Goal: Information Seeking & Learning: Learn about a topic

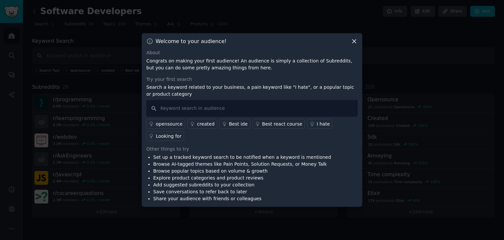
click at [353, 51] on div "Welcome to your audience! About Congrats on making your first audience! An audi…" at bounding box center [252, 119] width 220 height 173
click at [354, 45] on icon at bounding box center [354, 41] width 7 height 7
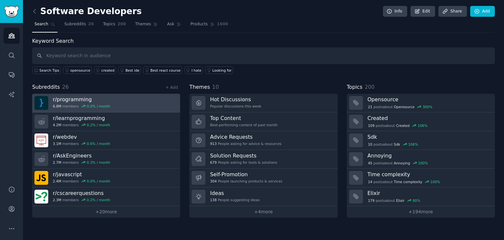
click at [113, 101] on link "r/ programming 6.8M members 0.0 % / month" at bounding box center [106, 103] width 148 height 19
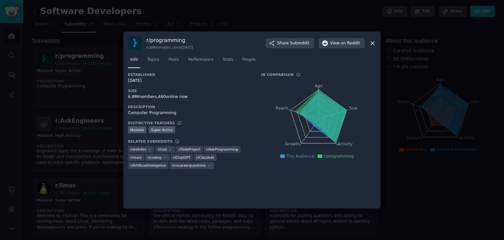
click at [106, 120] on div at bounding box center [252, 120] width 504 height 240
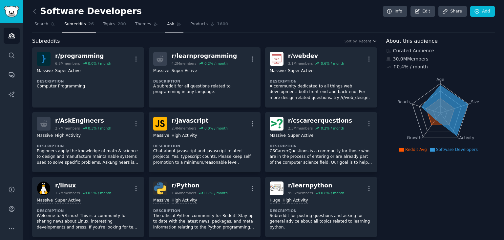
click at [166, 25] on link "Ask" at bounding box center [174, 25] width 19 height 13
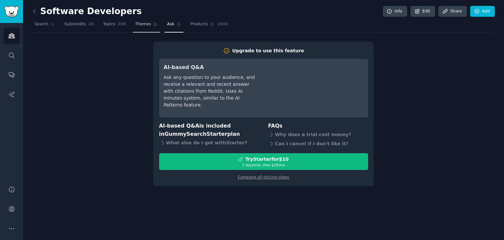
click at [138, 28] on link "Themes" at bounding box center [147, 25] width 28 height 13
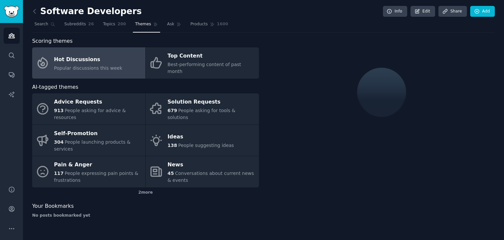
drag, startPoint x: 372, startPoint y: 93, endPoint x: 407, endPoint y: 101, distance: 36.2
click at [409, 101] on div at bounding box center [381, 92] width 227 height 110
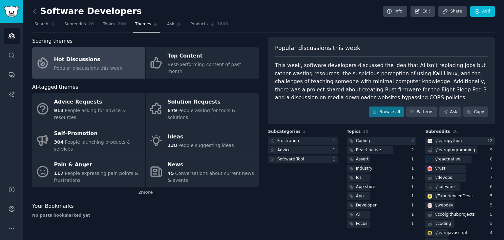
click at [377, 104] on div "Popular discussions this week This week, software developers discussed the idea…" at bounding box center [381, 80] width 227 height 87
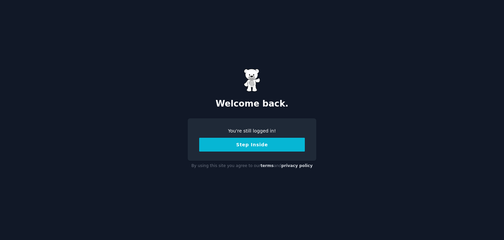
click at [255, 144] on button "Step Inside" at bounding box center [252, 144] width 106 height 14
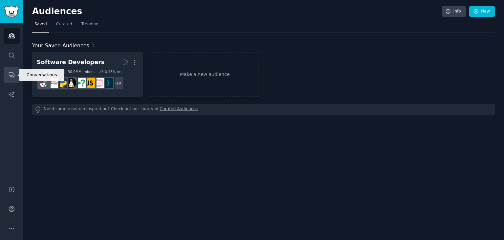
click at [11, 77] on icon "Sidebar" at bounding box center [11, 74] width 7 height 7
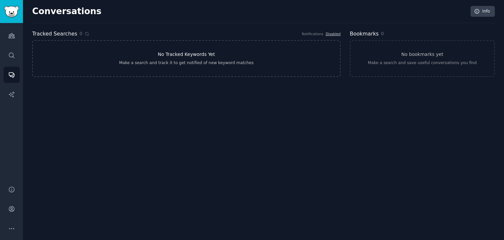
click at [210, 60] on div "Make a search and track it to get notified of new keyword matches" at bounding box center [186, 63] width 135 height 6
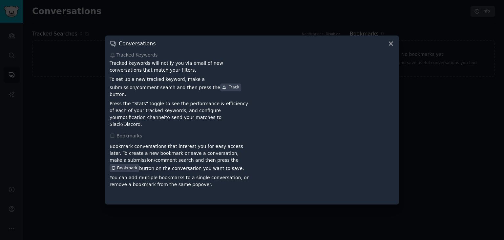
click at [393, 47] on icon at bounding box center [390, 43] width 7 height 7
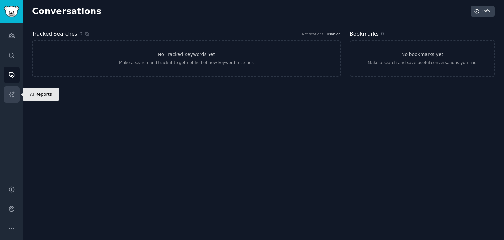
click at [8, 92] on link "AI Reports" at bounding box center [12, 94] width 16 height 16
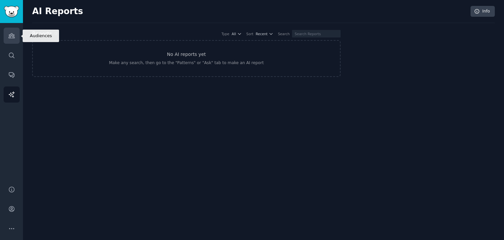
click at [15, 34] on link "Audiences" at bounding box center [12, 36] width 16 height 16
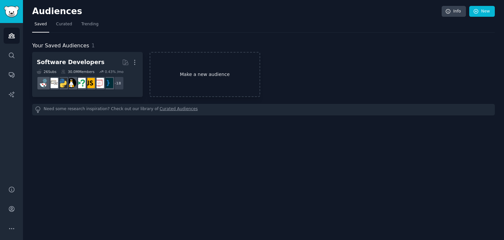
click at [168, 75] on link "Make a new audience" at bounding box center [205, 74] width 111 height 45
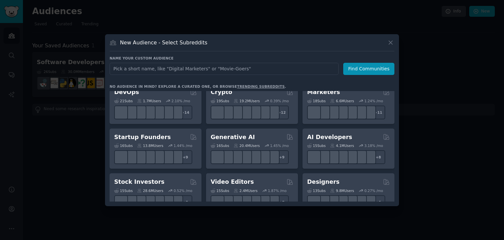
scroll to position [66, 0]
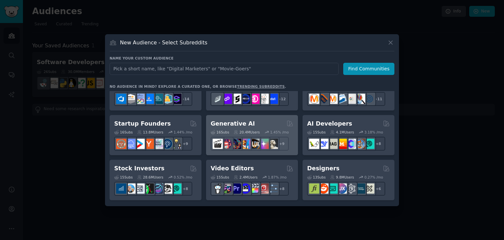
click at [258, 123] on div "Generative AI" at bounding box center [252, 123] width 83 height 8
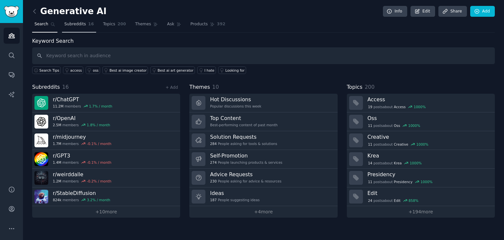
click at [81, 27] on span "Subreddits" at bounding box center [75, 24] width 22 height 6
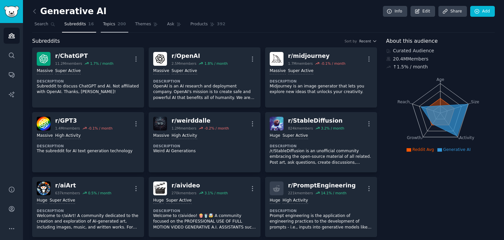
click at [119, 27] on link "Topics 200" at bounding box center [115, 25] width 28 height 13
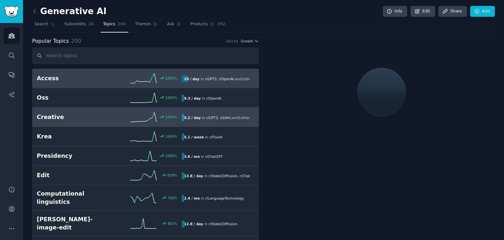
click at [103, 118] on h2 "Creative" at bounding box center [73, 117] width 73 height 8
